Goal: Find contact information: Find contact information

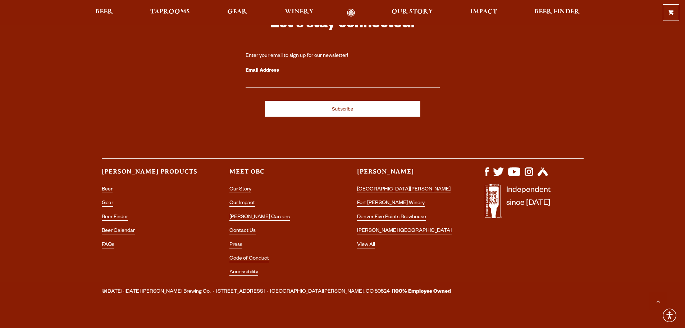
scroll to position [2143, 0]
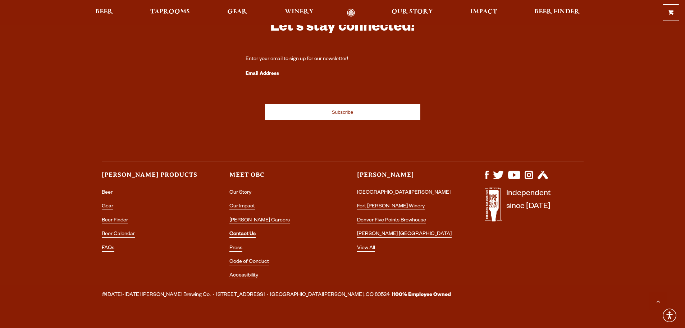
click at [242, 231] on link "Contact Us" at bounding box center [242, 234] width 26 height 6
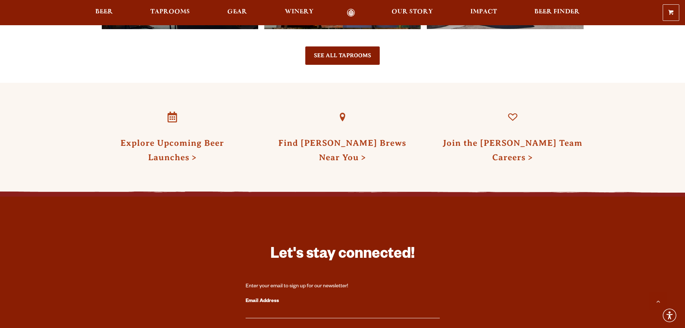
scroll to position [1372, 0]
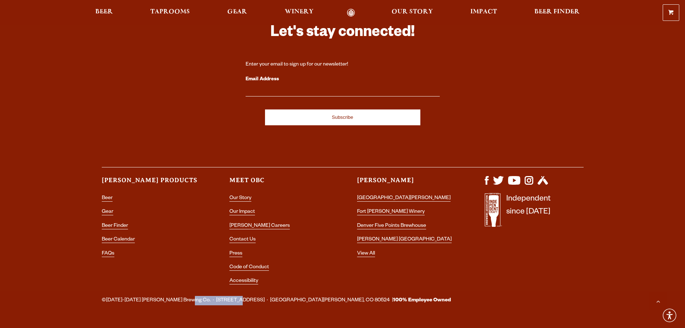
drag, startPoint x: 227, startPoint y: 282, endPoint x: 178, endPoint y: 283, distance: 49.3
click at [178, 296] on span "©[DATE]-[DATE] [PERSON_NAME] Brewing Co. · [STREET_ADDRESS] · [GEOGRAPHIC_DATA]…" at bounding box center [276, 300] width 349 height 9
copy span "[STREET_ADDRESS]"
